Goal: Task Accomplishment & Management: Use online tool/utility

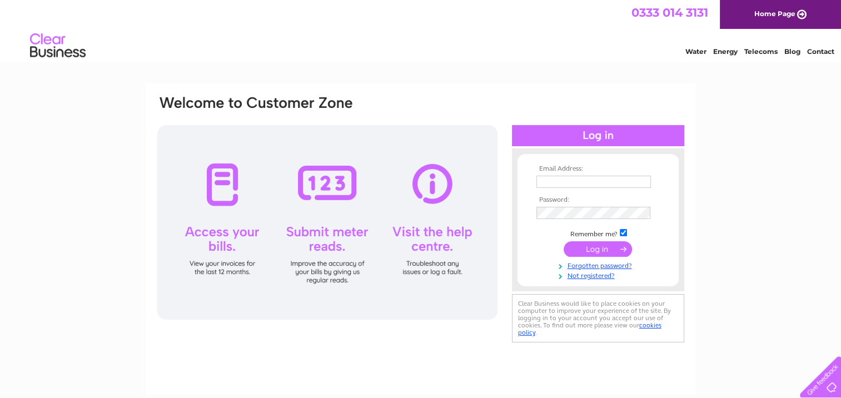
type input "martin.whyte1@sky.com"
click at [592, 251] on input "submit" at bounding box center [598, 249] width 68 height 16
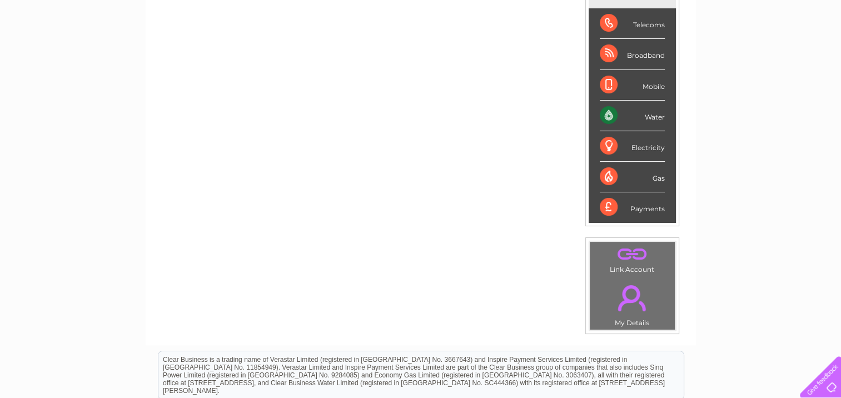
scroll to position [173, 0]
click at [656, 114] on div "Water" at bounding box center [632, 115] width 65 height 31
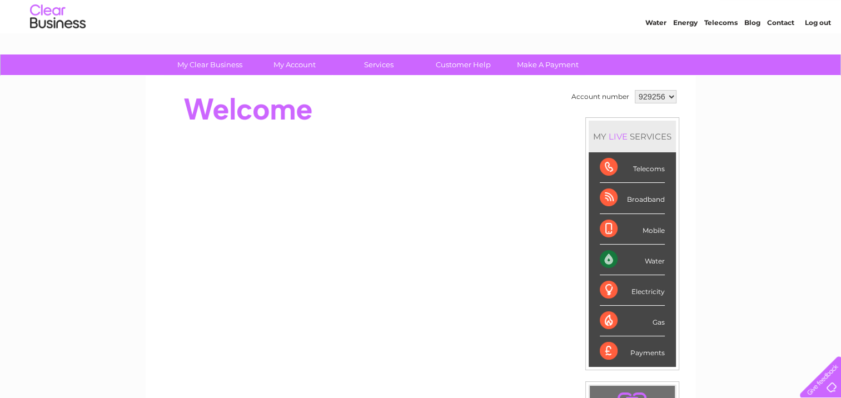
scroll to position [28, 0]
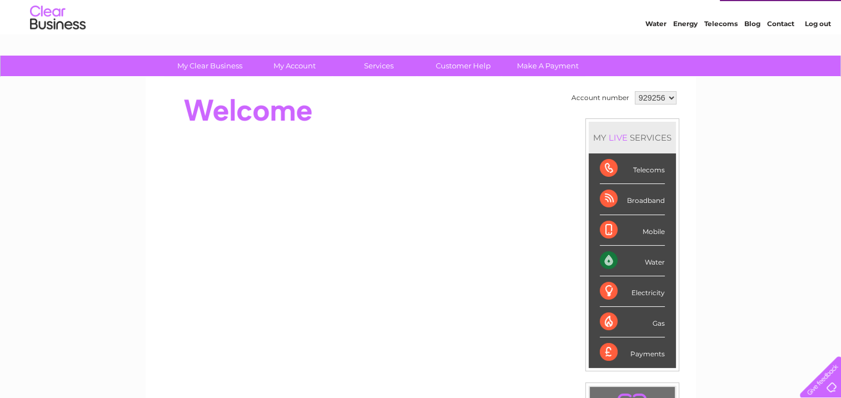
click at [656, 258] on div "Water" at bounding box center [632, 261] width 65 height 31
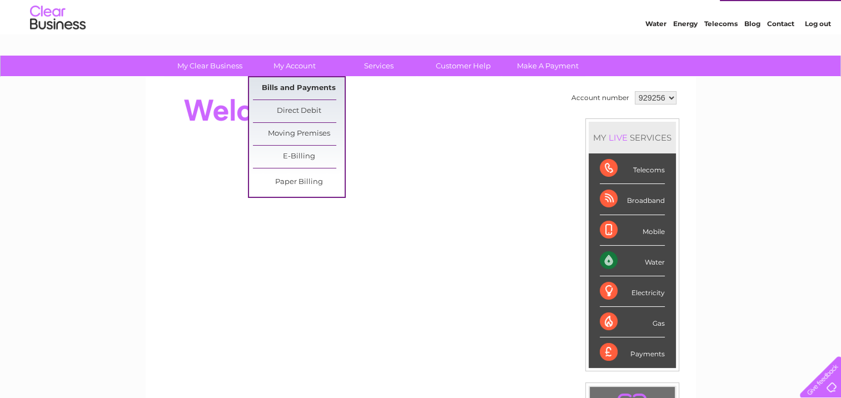
click at [299, 87] on link "Bills and Payments" at bounding box center [299, 88] width 92 height 22
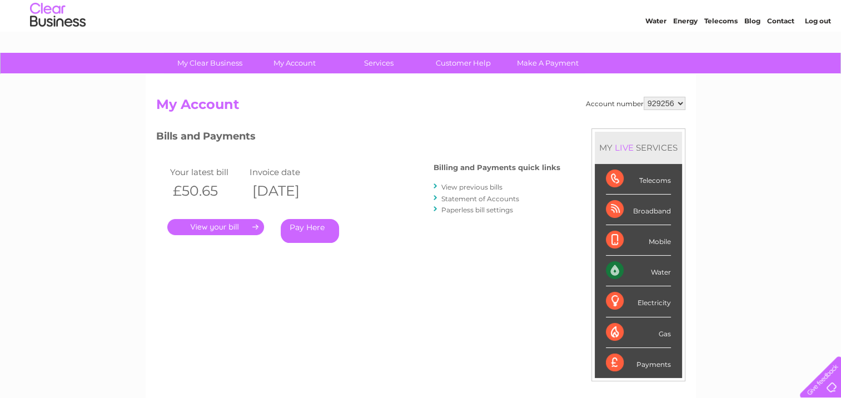
scroll to position [43, 0]
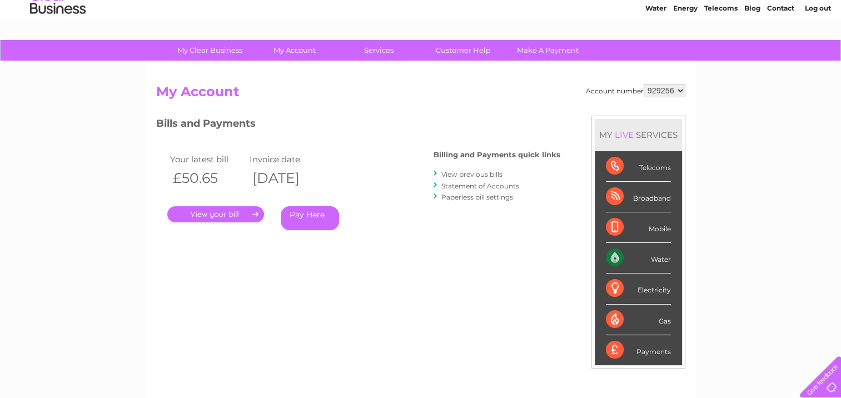
click at [246, 213] on link "." at bounding box center [215, 214] width 97 height 16
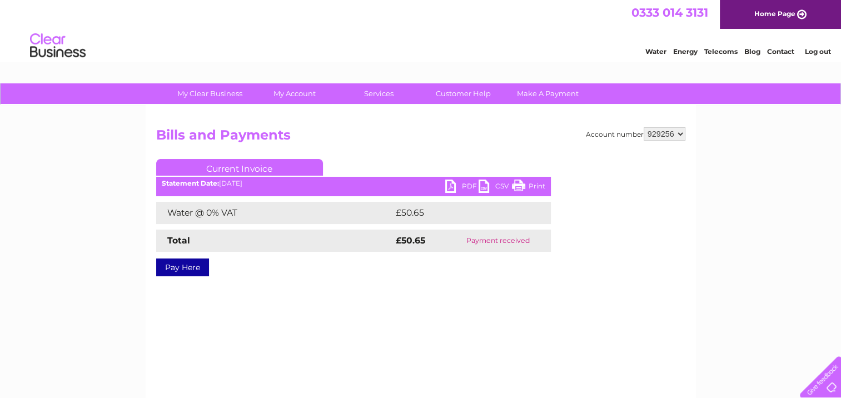
click at [451, 187] on link "PDF" at bounding box center [461, 188] width 33 height 16
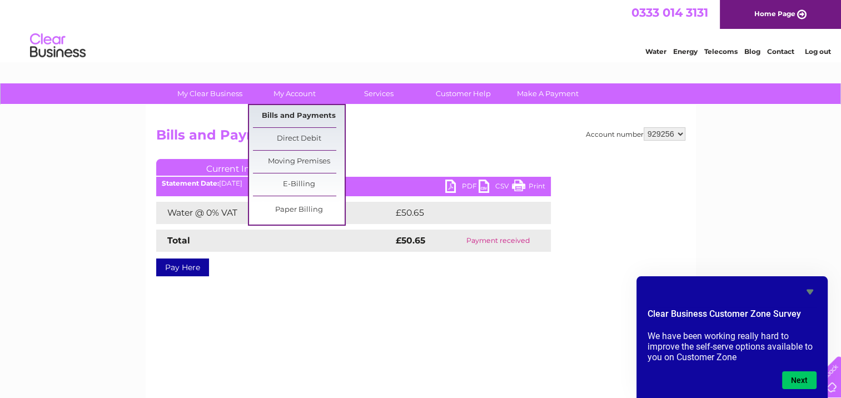
click at [296, 116] on link "Bills and Payments" at bounding box center [299, 116] width 92 height 22
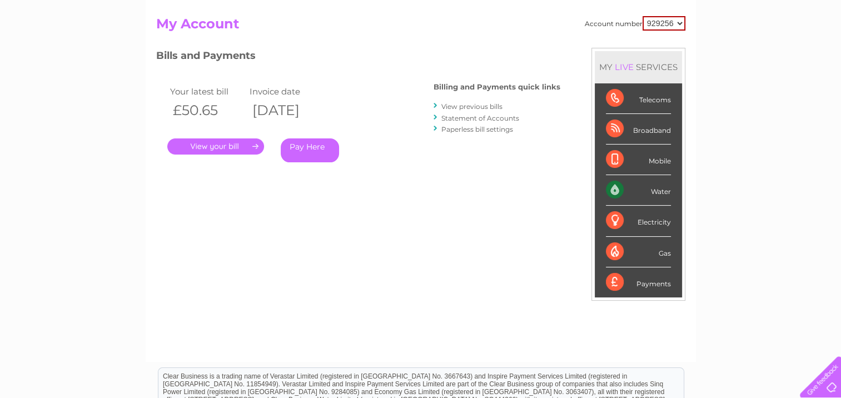
scroll to position [113, 0]
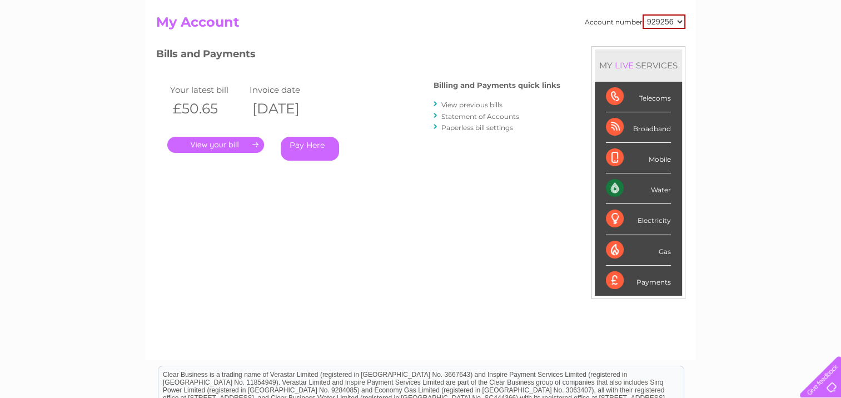
click at [658, 193] on div "Water" at bounding box center [638, 188] width 65 height 31
click at [429, 168] on div "Bills and Payments Billing and Payments quick links View previous bills Stateme…" at bounding box center [358, 111] width 404 height 131
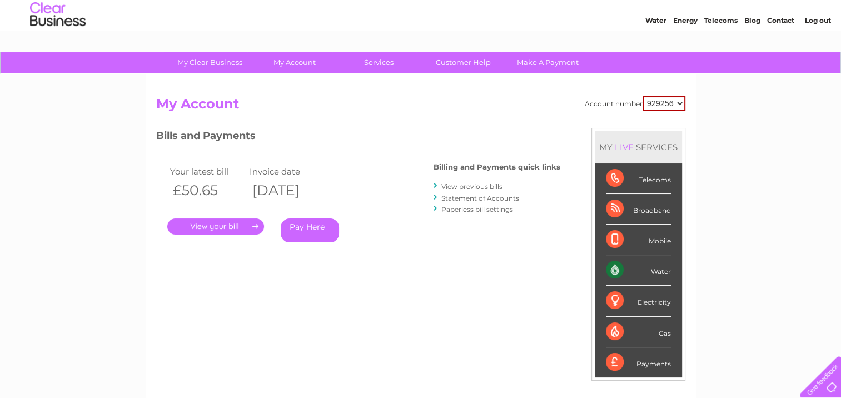
scroll to position [28, 0]
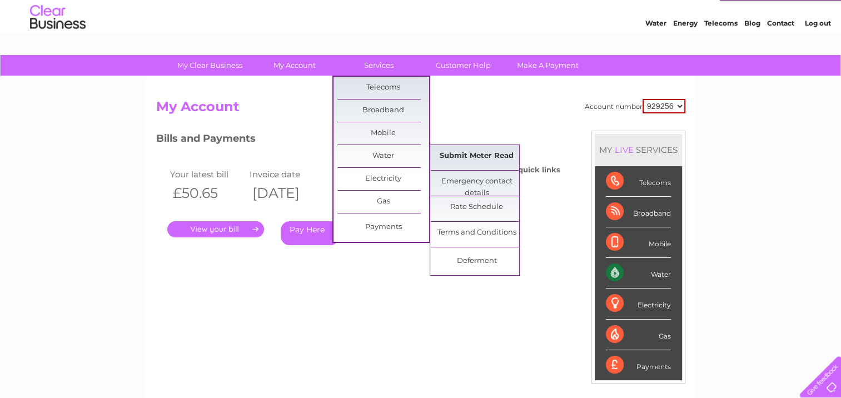
click at [473, 158] on link "Submit Meter Read" at bounding box center [477, 156] width 92 height 22
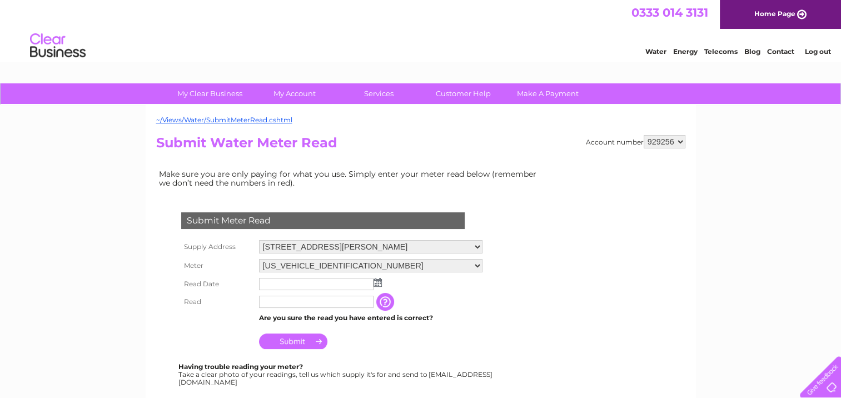
click at [375, 280] on img at bounding box center [378, 282] width 8 height 9
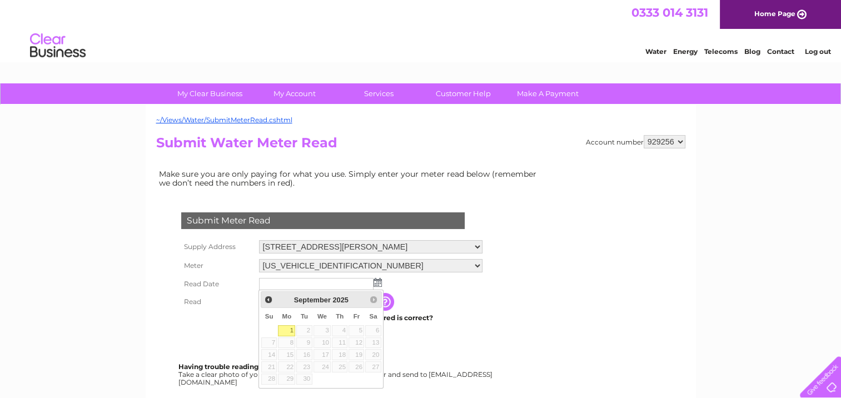
click at [288, 327] on link "1" at bounding box center [286, 330] width 17 height 11
type input "2025/09/01"
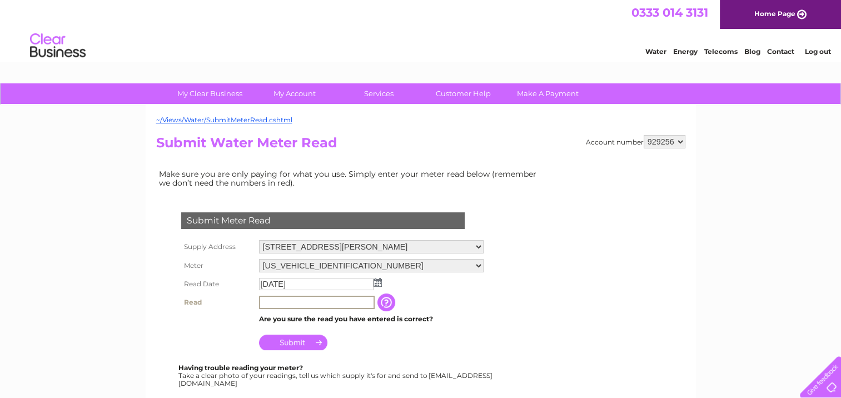
click at [281, 302] on input "text" at bounding box center [317, 302] width 116 height 13
type input "37"
click at [293, 342] on input "Submit" at bounding box center [293, 342] width 68 height 16
